Goal: Check status: Check status

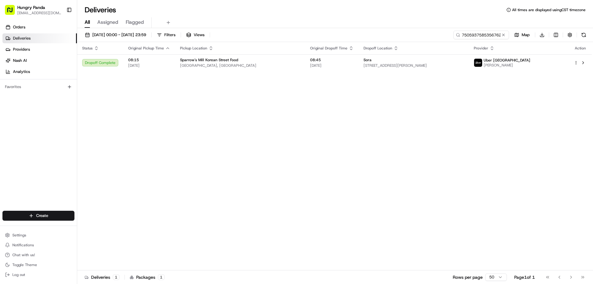
click at [503, 37] on button at bounding box center [503, 35] width 6 height 6
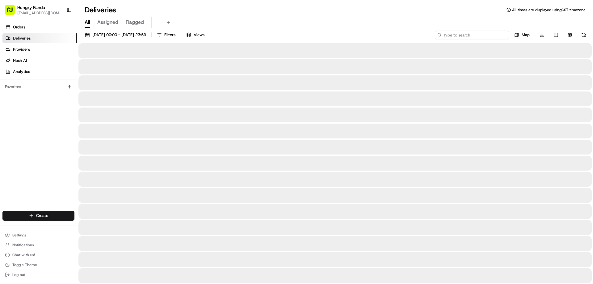
click at [484, 37] on input at bounding box center [472, 35] width 74 height 9
paste input "740791597595679312532"
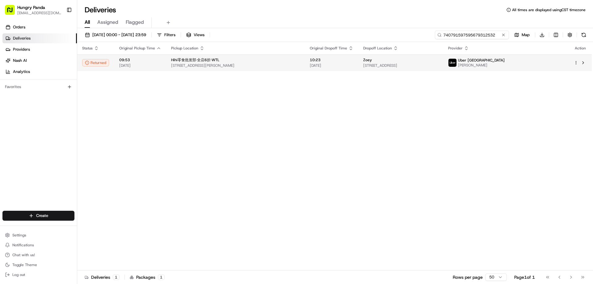
type input "740791597595679312532"
click at [438, 67] on span "[STREET_ADDRESS]" at bounding box center [400, 65] width 75 height 5
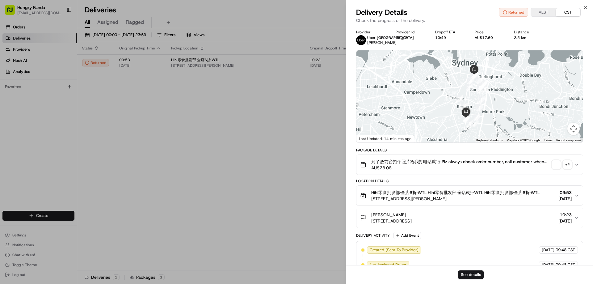
click at [561, 164] on button "+ 2" at bounding box center [562, 164] width 20 height 9
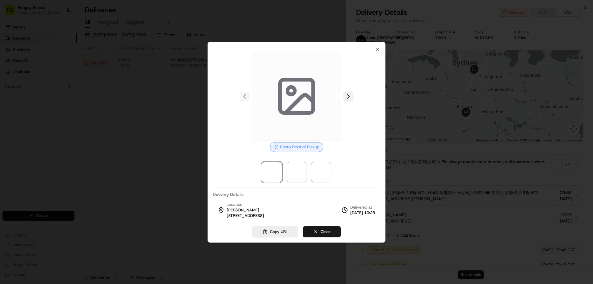
click at [348, 96] on button at bounding box center [348, 96] width 10 height 10
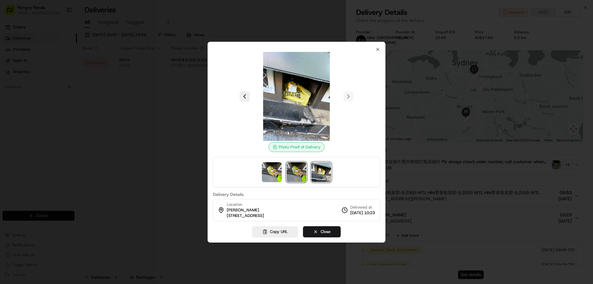
click at [294, 171] on img at bounding box center [297, 172] width 20 height 20
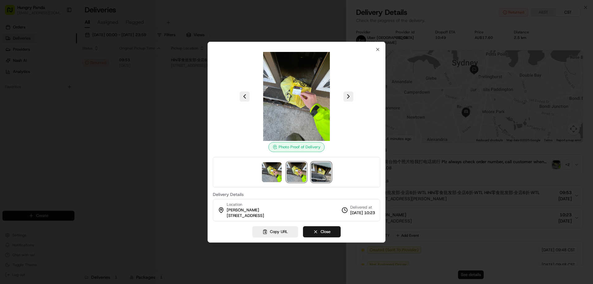
click at [317, 168] on img at bounding box center [321, 172] width 20 height 20
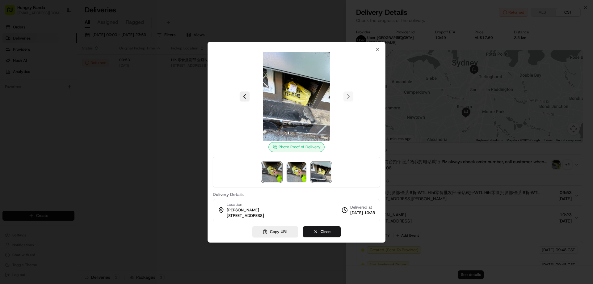
click at [273, 169] on img at bounding box center [272, 172] width 20 height 20
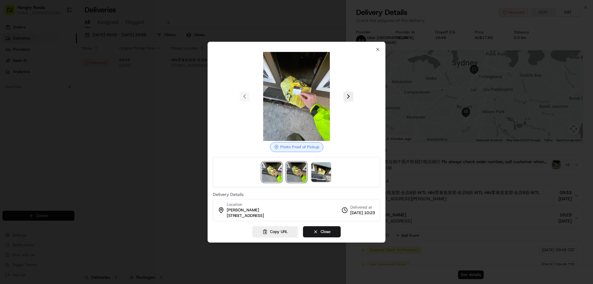
click at [291, 170] on img at bounding box center [297, 172] width 20 height 20
click at [319, 174] on img at bounding box center [321, 172] width 20 height 20
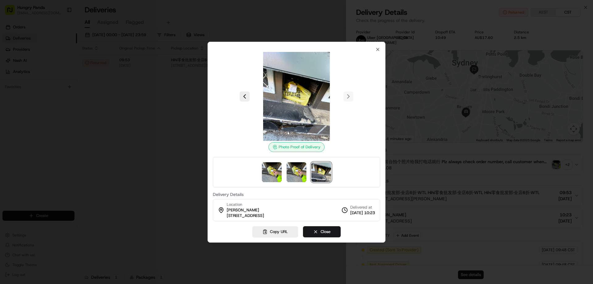
click at [304, 84] on img at bounding box center [296, 96] width 89 height 89
click at [292, 170] on img at bounding box center [297, 172] width 20 height 20
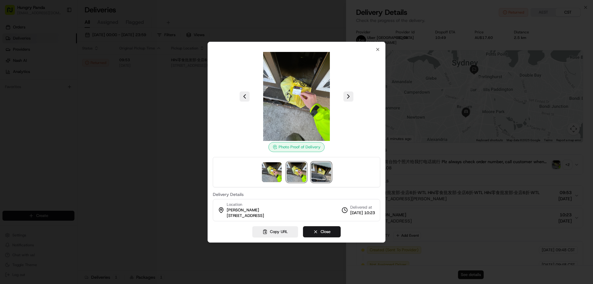
click at [313, 170] on img at bounding box center [321, 172] width 20 height 20
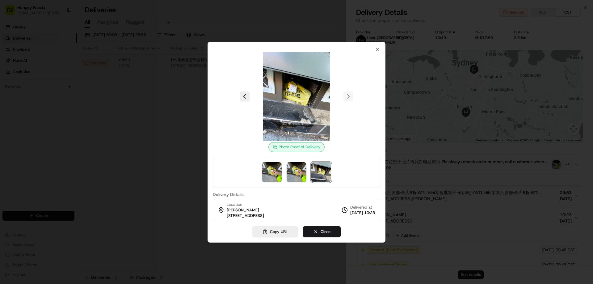
click at [187, 151] on div at bounding box center [296, 142] width 593 height 284
